Goal: Transaction & Acquisition: Purchase product/service

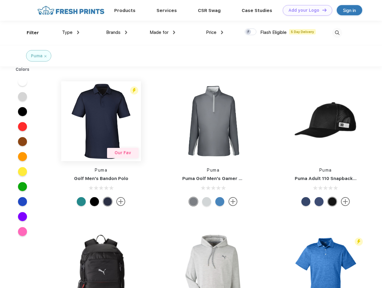
scroll to position [0, 0]
click at [305, 10] on link "Add your Logo Design Tool" at bounding box center [307, 10] width 49 height 10
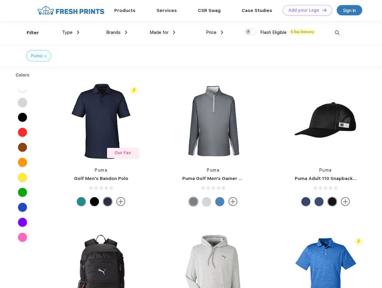
click at [0, 0] on div "Design Tool" at bounding box center [0, 0] width 0 height 0
click at [322, 10] on link "Add your Logo Design Tool" at bounding box center [307, 10] width 49 height 10
click at [29, 33] on div "Filter" at bounding box center [33, 32] width 12 height 7
click at [71, 32] on span "Type" at bounding box center [67, 32] width 10 height 5
click at [117, 32] on span "Brands" at bounding box center [113, 32] width 14 height 5
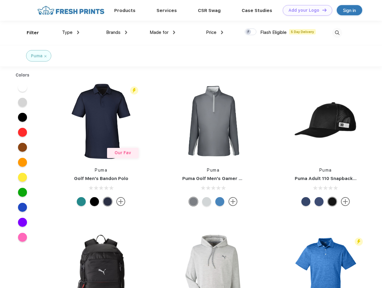
click at [163, 32] on span "Made for" at bounding box center [159, 32] width 19 height 5
click at [215, 32] on span "Price" at bounding box center [211, 32] width 10 height 5
click at [251, 32] on div at bounding box center [251, 31] width 12 height 7
click at [249, 32] on input "checkbox" at bounding box center [247, 30] width 4 height 4
click at [337, 33] on img at bounding box center [337, 33] width 10 height 10
